Goal: Information Seeking & Learning: Learn about a topic

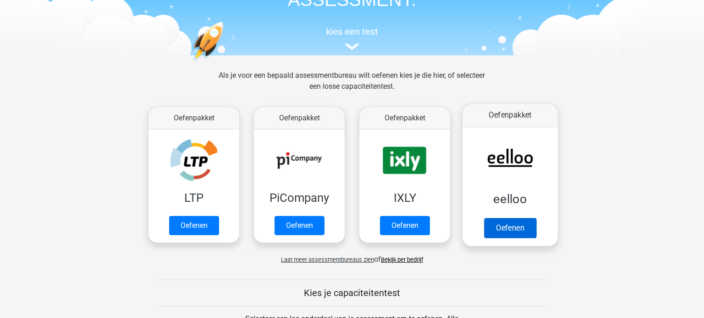
scroll to position [84, 0]
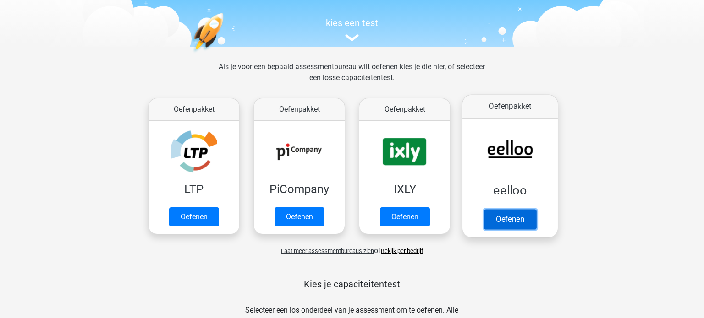
click at [511, 215] on link "Oefenen" at bounding box center [510, 219] width 52 height 20
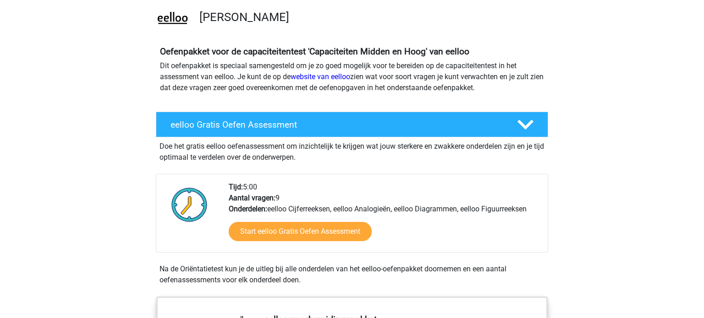
scroll to position [72, 0]
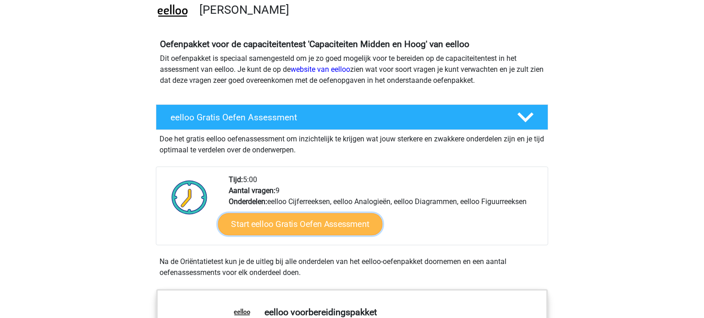
click at [341, 227] on link "Start eelloo Gratis Oefen Assessment" at bounding box center [300, 225] width 164 height 22
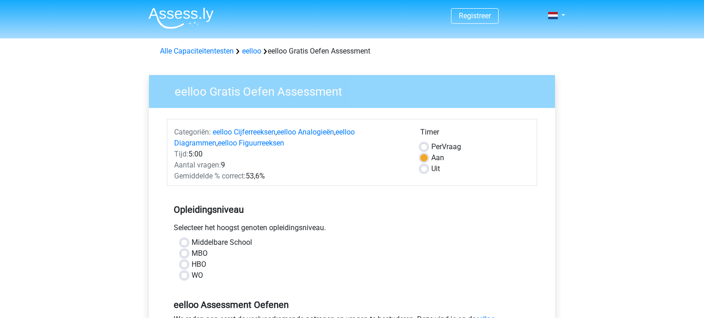
click at [431, 169] on label "Uit" at bounding box center [435, 169] width 9 height 11
click at [424, 169] on input "Uit" at bounding box center [423, 168] width 7 height 9
radio input "true"
click at [192, 241] on label "Middelbare School" at bounding box center [222, 242] width 60 height 11
click at [186, 241] on input "Middelbare School" at bounding box center [184, 241] width 7 height 9
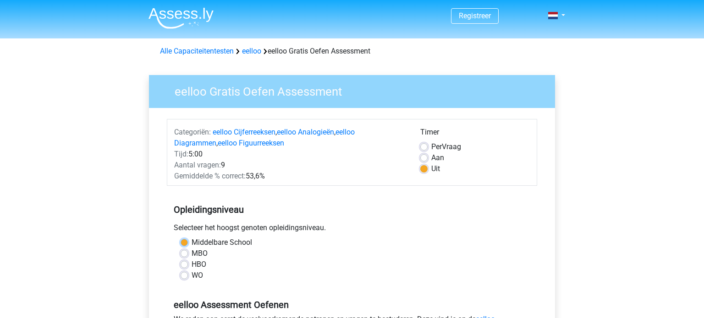
radio input "true"
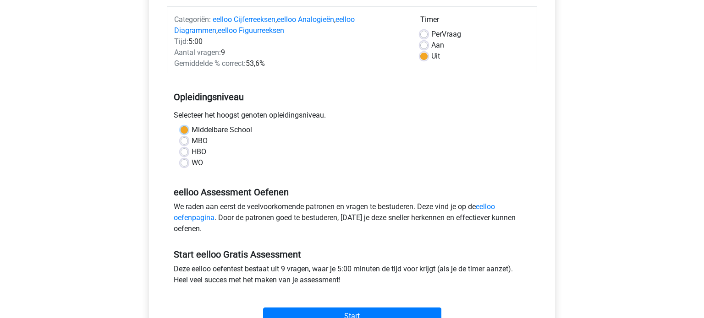
scroll to position [135, 0]
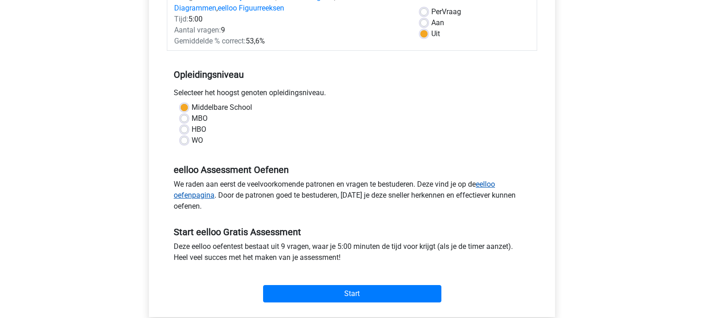
click at [193, 196] on link "eelloo oefenpagina" at bounding box center [334, 190] width 321 height 20
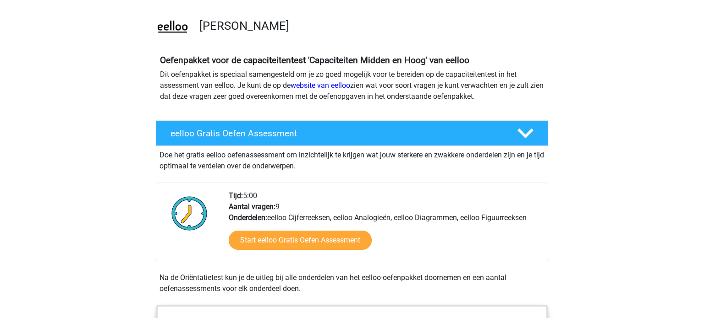
scroll to position [87, 0]
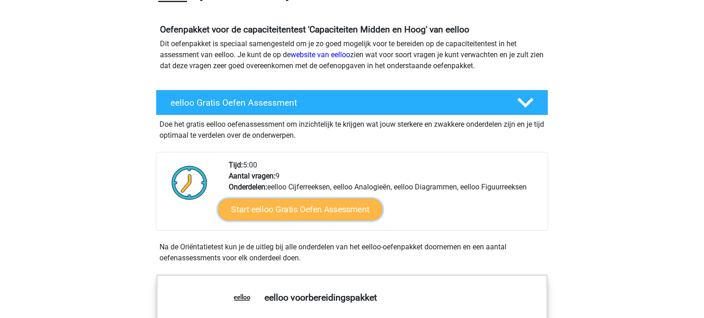
click at [329, 211] on link "Start eelloo Gratis Oefen Assessment" at bounding box center [300, 210] width 164 height 22
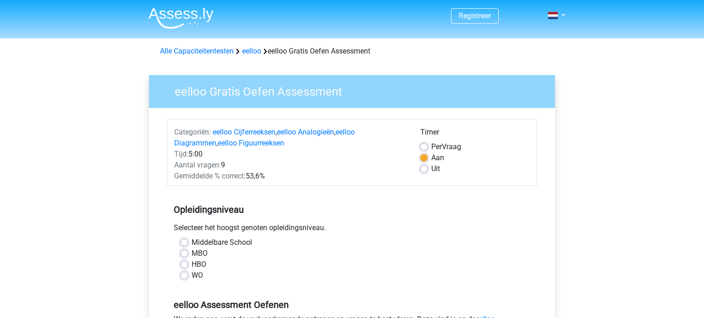
click at [431, 169] on label "Uit" at bounding box center [435, 169] width 9 height 11
click at [425, 169] on input "Uit" at bounding box center [423, 168] width 7 height 9
radio input "true"
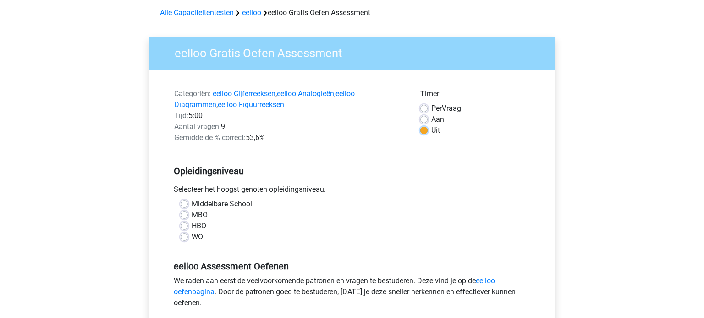
scroll to position [43, 0]
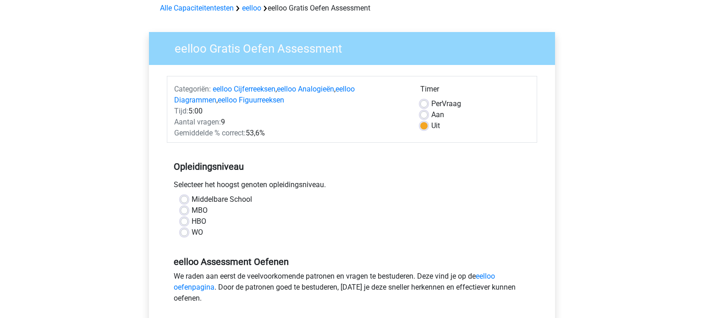
drag, startPoint x: 185, startPoint y: 199, endPoint x: 213, endPoint y: 203, distance: 28.2
click at [192, 197] on label "Middelbare School" at bounding box center [222, 199] width 60 height 11
click at [187, 197] on input "Middelbare School" at bounding box center [184, 198] width 7 height 9
radio input "true"
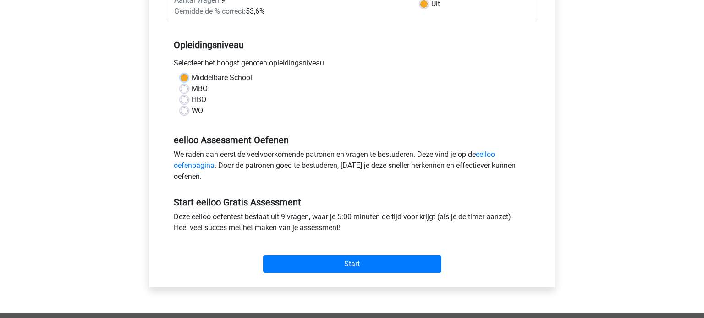
scroll to position [180, 0]
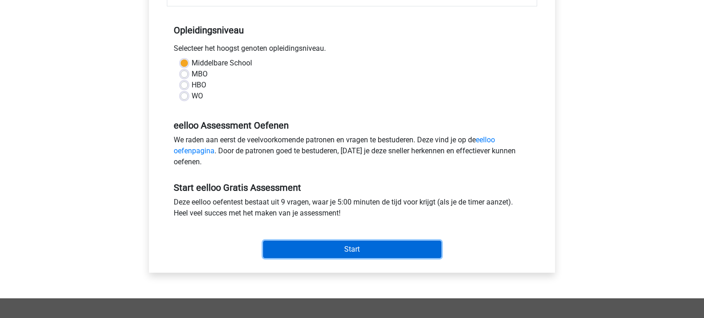
click at [346, 251] on input "Start" at bounding box center [352, 249] width 178 height 17
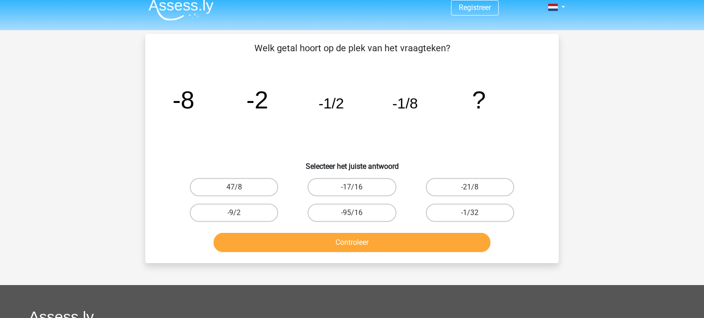
scroll to position [9, 0]
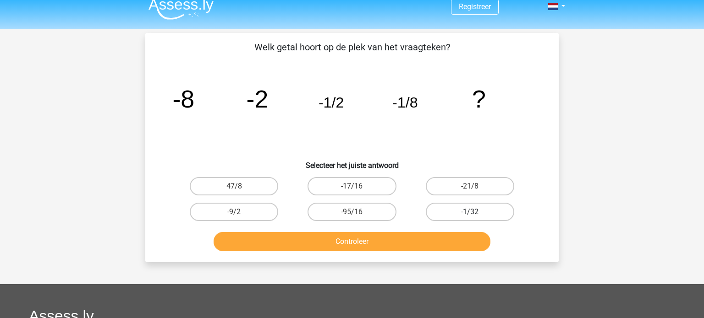
click at [492, 213] on label "-1/32" at bounding box center [470, 212] width 88 height 18
click at [476, 213] on input "-1/32" at bounding box center [473, 215] width 6 height 6
radio input "true"
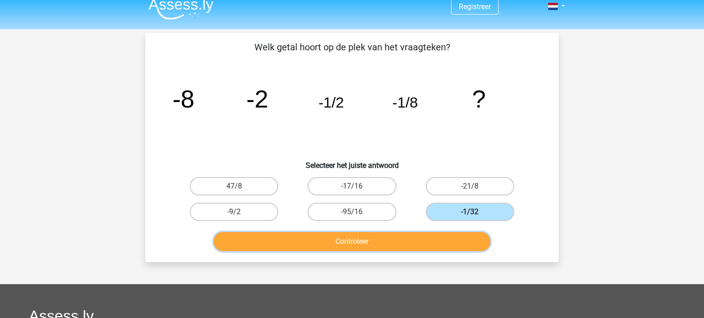
click at [388, 245] on button "Controleer" at bounding box center [352, 241] width 277 height 19
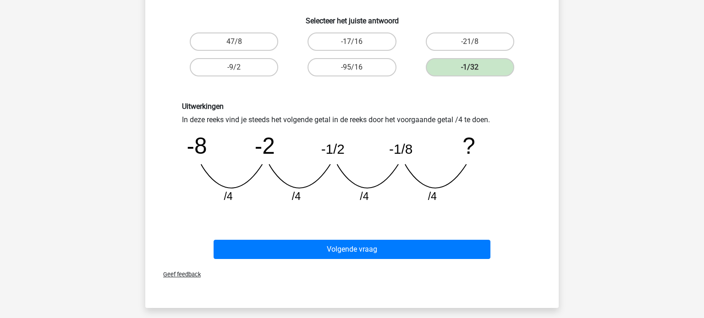
scroll to position [157, 0]
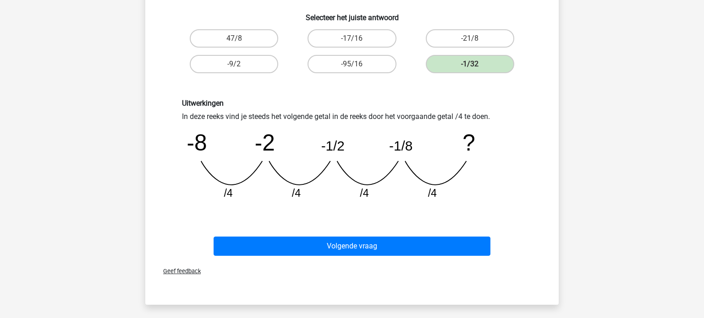
click at [185, 270] on span "Geef feedback" at bounding box center [178, 271] width 45 height 7
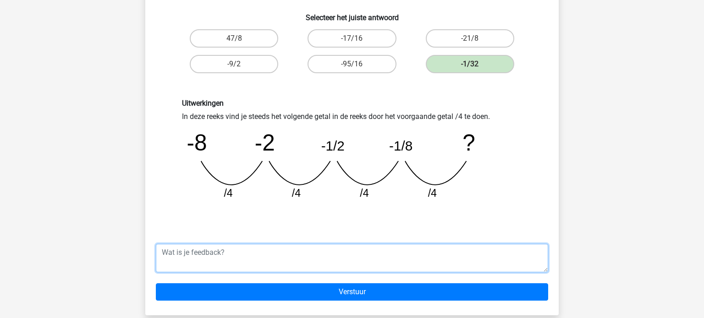
click at [191, 270] on textarea at bounding box center [352, 258] width 392 height 28
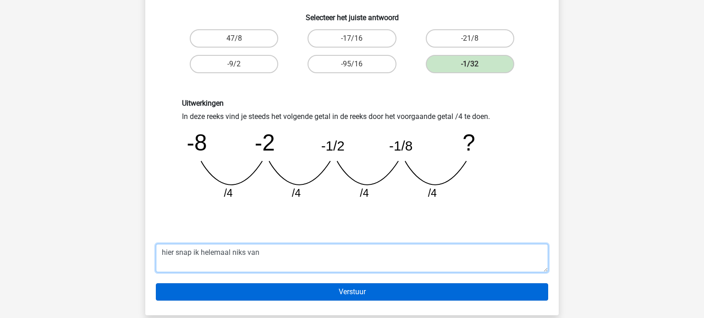
type textarea "hier snap ik helemaal niks van"
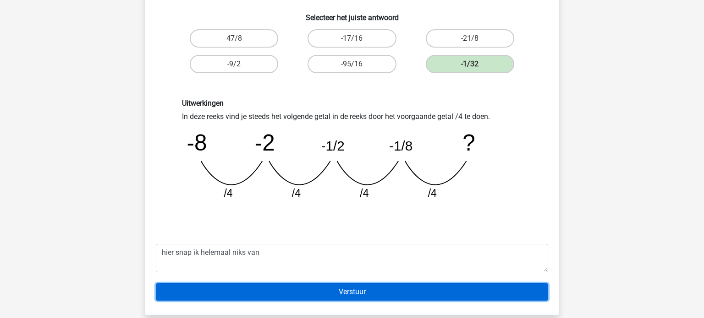
click at [318, 285] on input "Verstuur" at bounding box center [352, 292] width 392 height 17
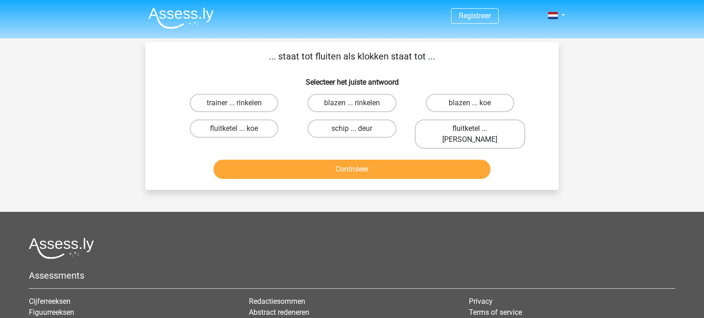
drag, startPoint x: 465, startPoint y: 127, endPoint x: 457, endPoint y: 136, distance: 12.0
click at [465, 127] on label "fluitketel ... luiden" at bounding box center [470, 134] width 110 height 29
click at [470, 129] on input "fluitketel ... luiden" at bounding box center [473, 132] width 6 height 6
radio input "true"
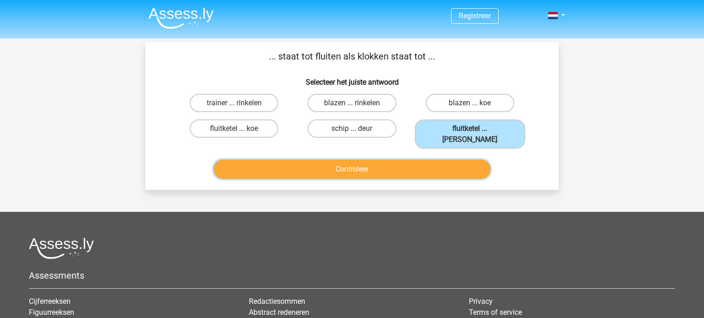
click at [414, 160] on button "Controleer" at bounding box center [352, 169] width 277 height 19
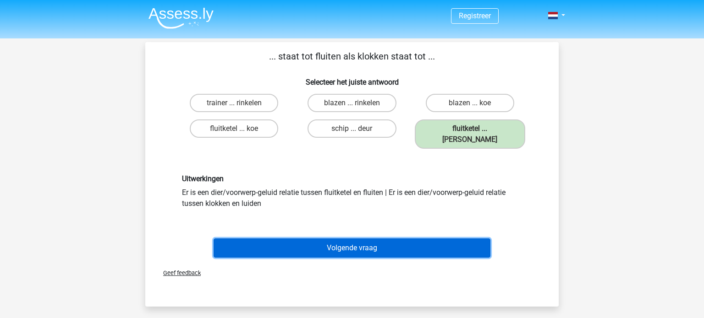
click at [372, 239] on button "Volgende vraag" at bounding box center [352, 248] width 277 height 19
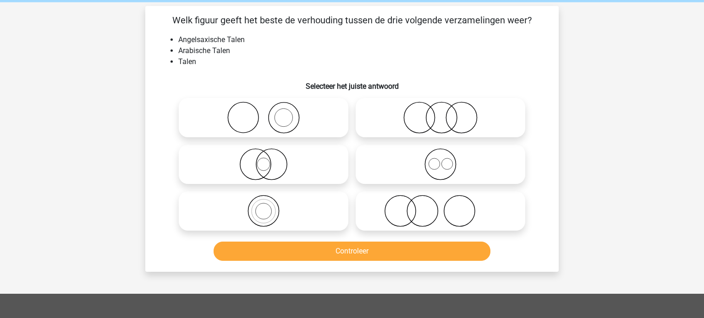
scroll to position [42, 0]
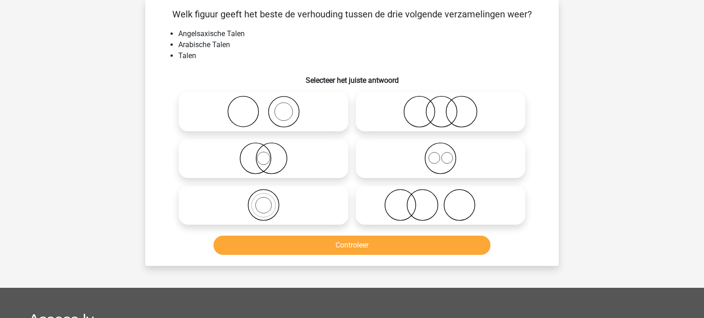
click at [429, 204] on icon at bounding box center [440, 205] width 162 height 32
click at [440, 201] on input "radio" at bounding box center [443, 198] width 6 height 6
radio input "true"
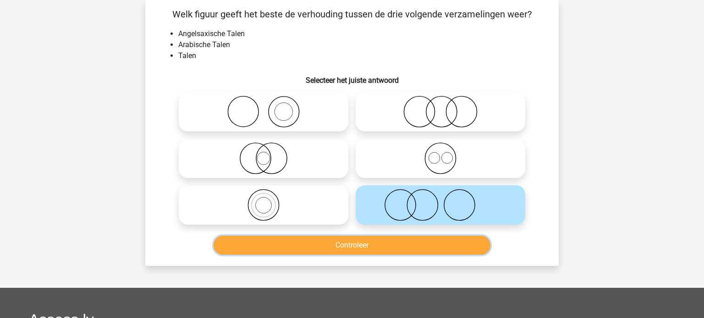
click at [420, 243] on button "Controleer" at bounding box center [352, 245] width 277 height 19
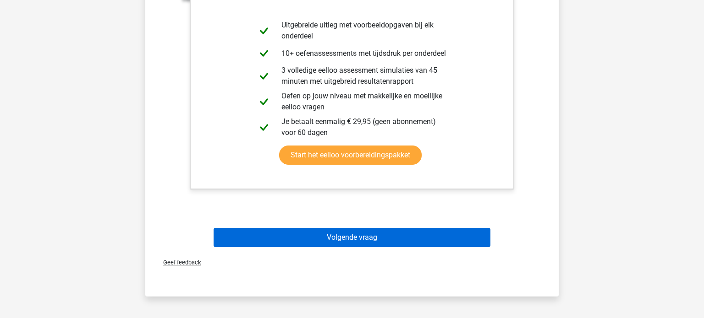
scroll to position [346, 0]
